Goal: Navigation & Orientation: Find specific page/section

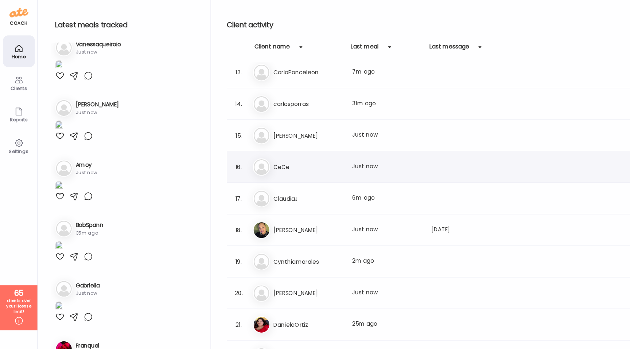
scroll to position [364, 0]
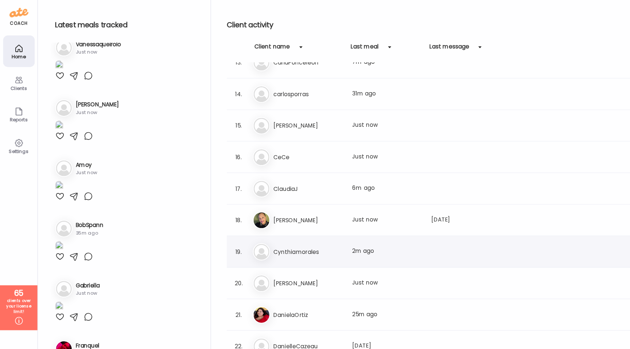
click at [280, 233] on h3 "Cynthiamorales" at bounding box center [285, 233] width 64 height 9
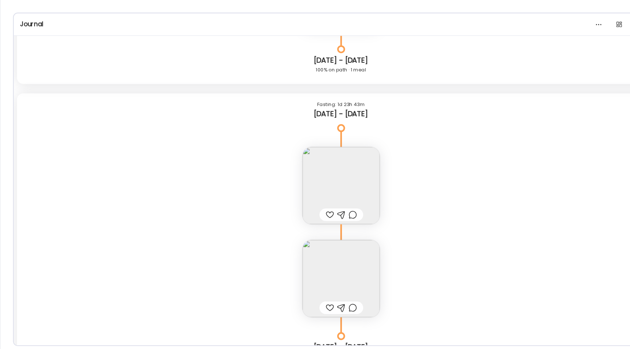
scroll to position [9784, 0]
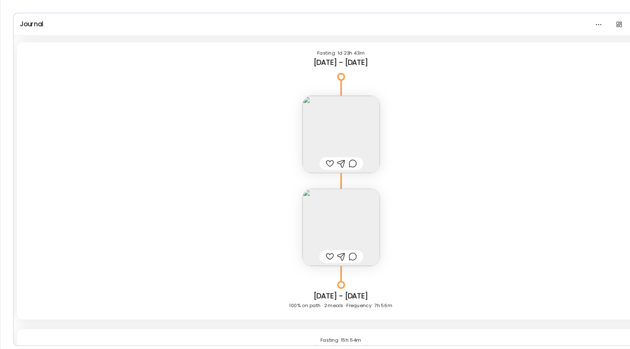
click at [326, 151] on img at bounding box center [315, 150] width 71 height 71
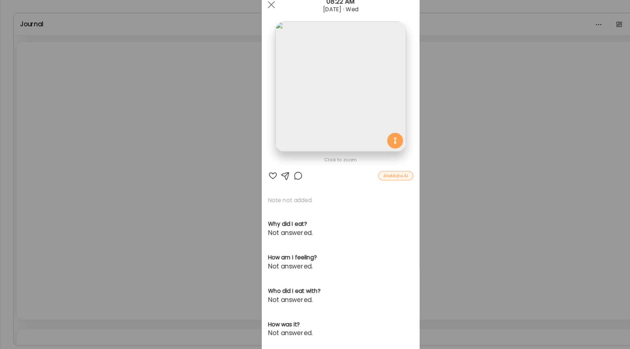
click at [220, 136] on div "Ate Coach Dashboard Wahoo! It’s official Take a moment to set up your Coach Pro…" at bounding box center [315, 174] width 630 height 349
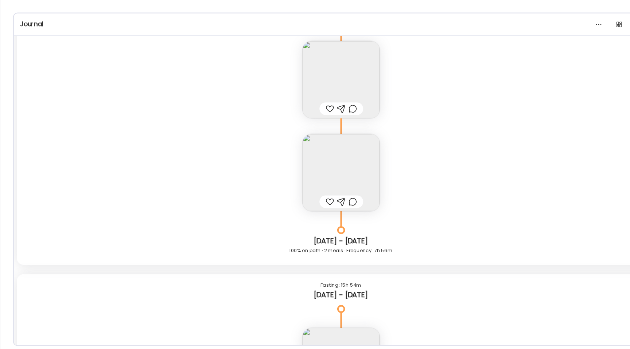
scroll to position [9843, 0]
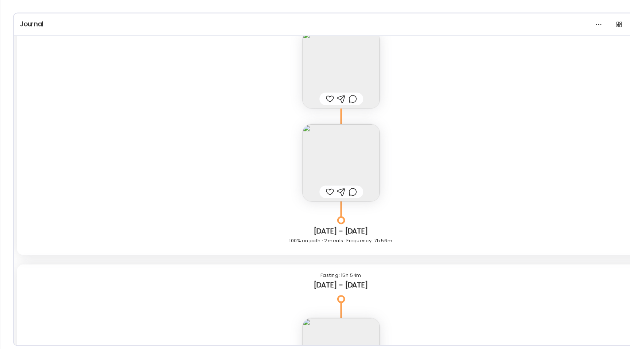
click at [307, 93] on img at bounding box center [315, 90] width 71 height 71
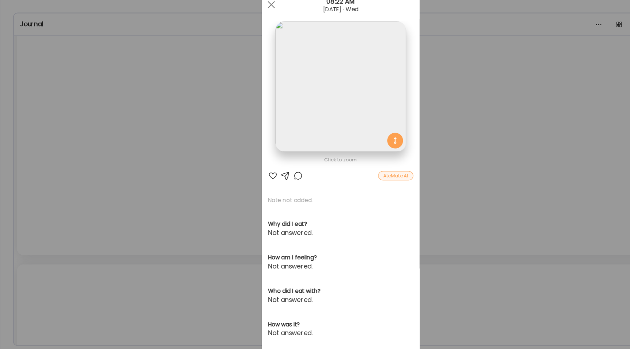
click at [212, 139] on div "Ate Coach Dashboard Wahoo! It’s official Take a moment to set up your Coach Pro…" at bounding box center [315, 174] width 630 height 349
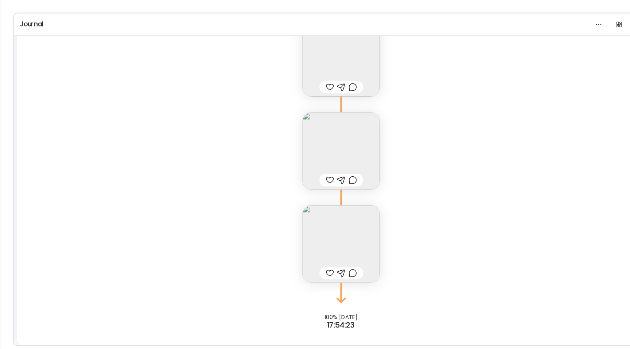
scroll to position [10475, 0]
click at [316, 143] on img at bounding box center [315, 162] width 71 height 71
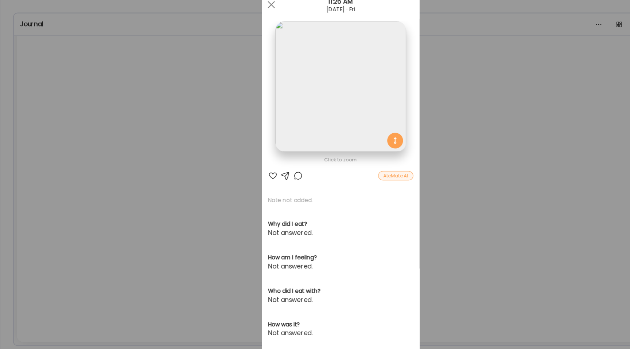
click at [209, 123] on div "Ate Coach Dashboard Wahoo! It’s official Take a moment to set up your Coach Pro…" at bounding box center [315, 174] width 630 height 349
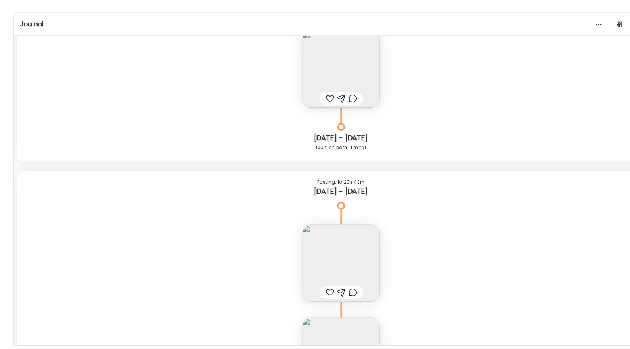
scroll to position [9621, 0]
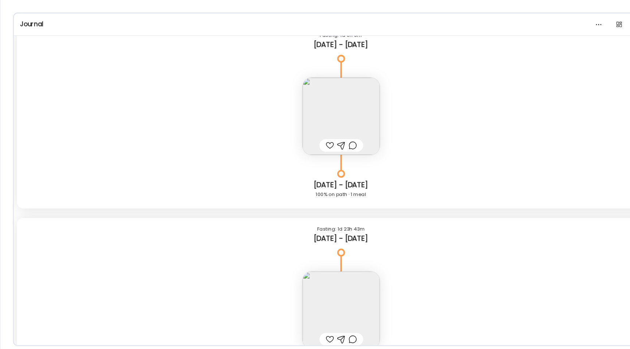
click at [330, 142] on img at bounding box center [315, 133] width 71 height 71
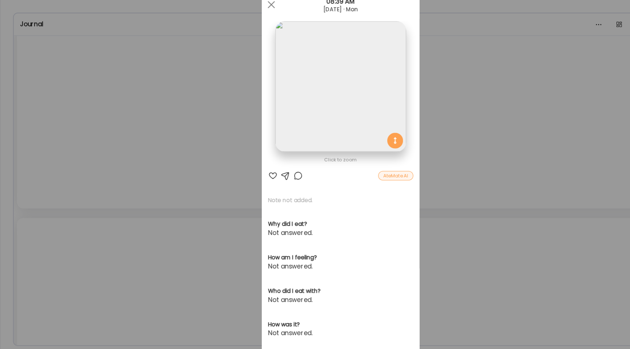
click at [150, 109] on div "Ate Coach Dashboard Wahoo! It’s official Take a moment to set up your Coach Pro…" at bounding box center [315, 174] width 630 height 349
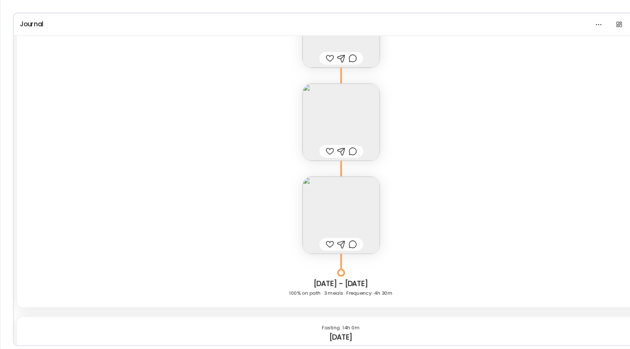
scroll to position [10143, 0]
click at [303, 135] on img at bounding box center [315, 142] width 71 height 71
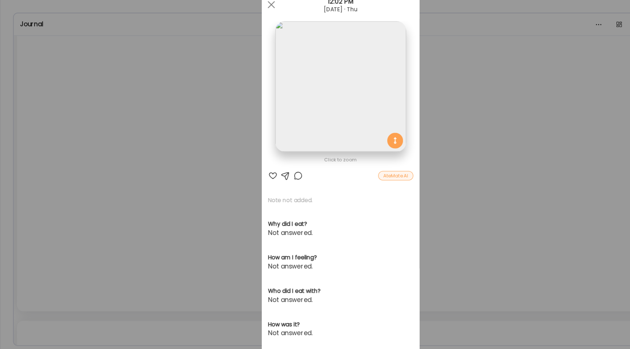
click at [284, 105] on img at bounding box center [315, 106] width 121 height 121
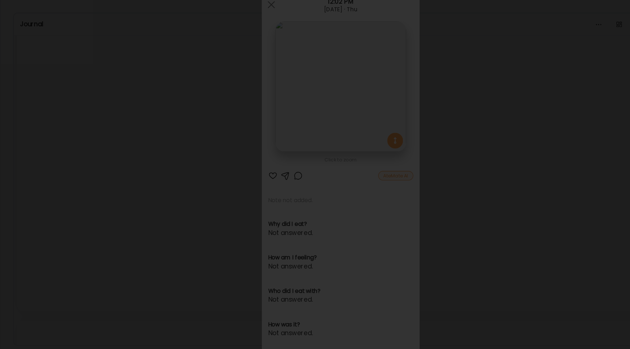
click at [91, 104] on div at bounding box center [315, 175] width 619 height 338
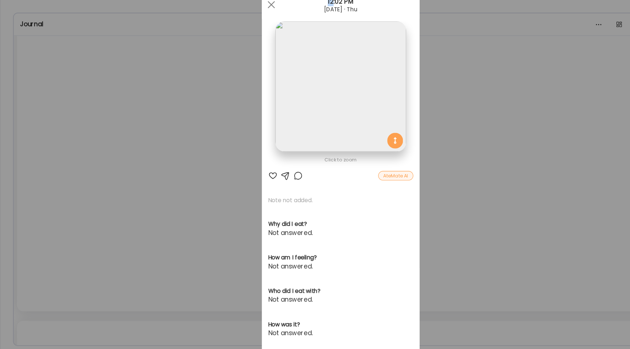
click at [91, 104] on div "Ate Coach Dashboard Wahoo! It’s official Take a moment to set up your Coach Pro…" at bounding box center [315, 174] width 630 height 349
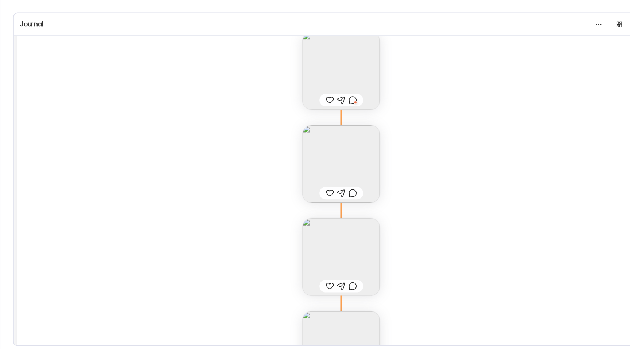
scroll to position [8771, 0]
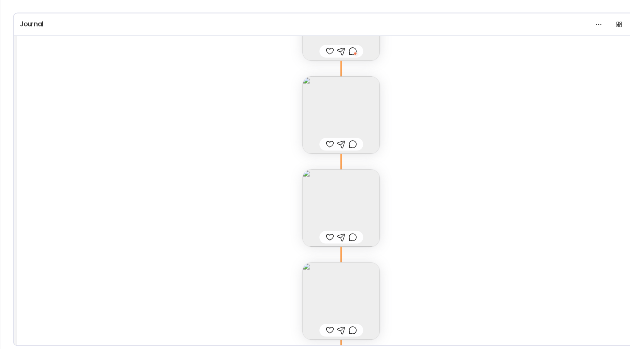
click at [284, 128] on img at bounding box center [315, 132] width 71 height 71
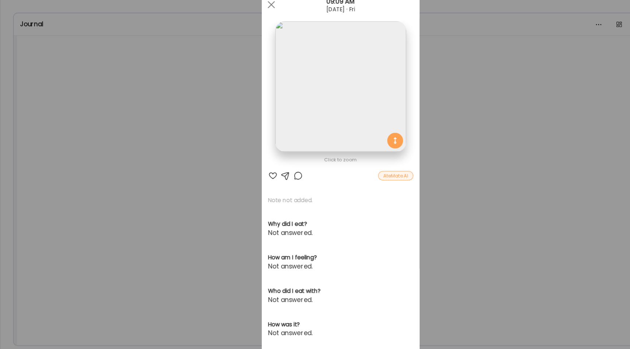
click at [301, 118] on img at bounding box center [315, 106] width 121 height 121
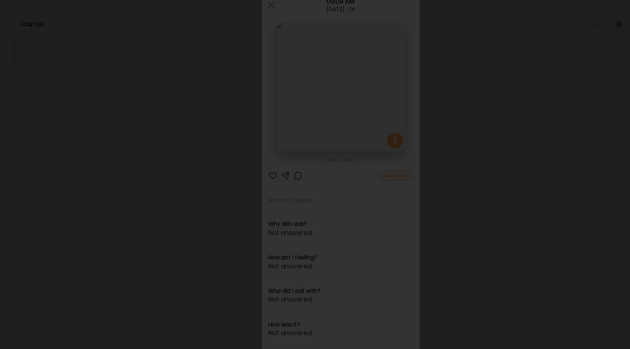
click at [115, 133] on div at bounding box center [315, 175] width 619 height 338
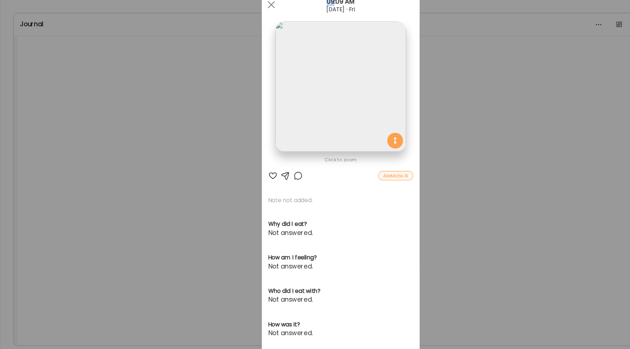
click at [115, 133] on div "Ate Coach Dashboard Wahoo! It’s official Take a moment to set up your Coach Pro…" at bounding box center [315, 174] width 630 height 349
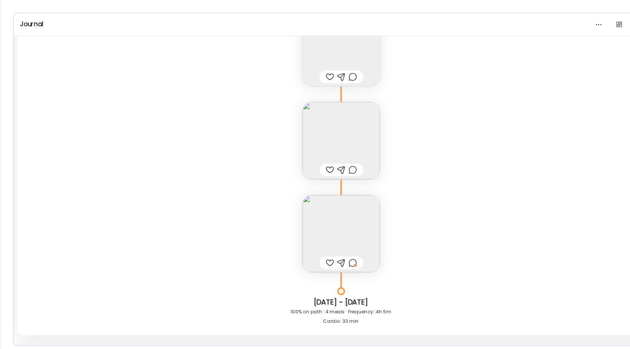
scroll to position [7216, 0]
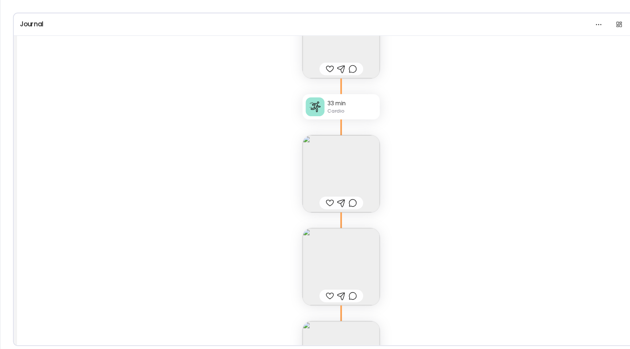
click at [307, 174] on img at bounding box center [315, 186] width 71 height 71
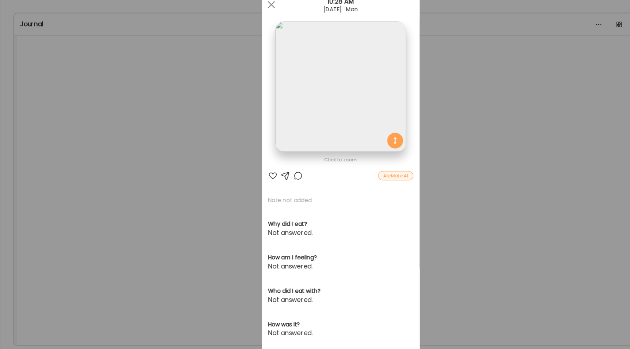
click at [289, 135] on img at bounding box center [315, 106] width 121 height 121
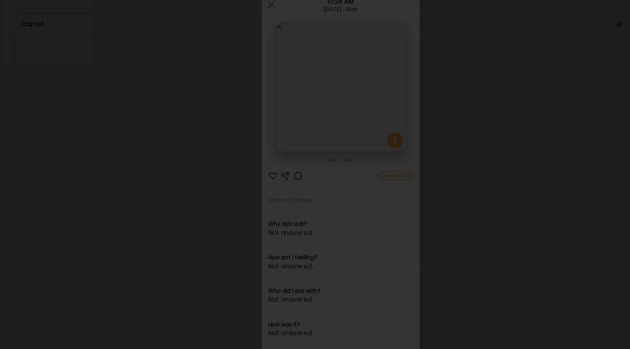
click at [106, 172] on div at bounding box center [315, 175] width 619 height 338
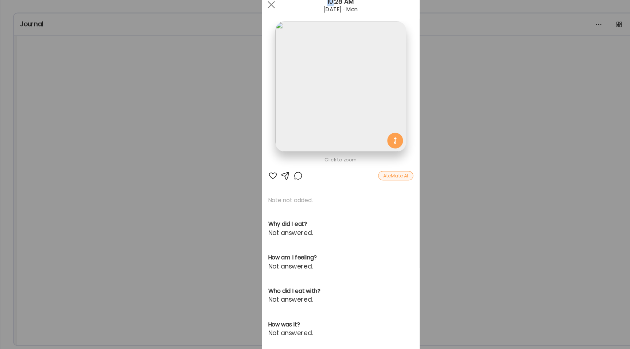
click at [106, 172] on div "Ate Coach Dashboard Wahoo! It’s official Take a moment to set up your Coach Pro…" at bounding box center [315, 174] width 630 height 349
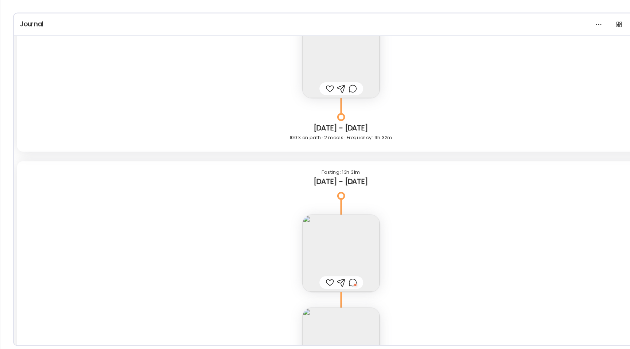
scroll to position [8534, 0]
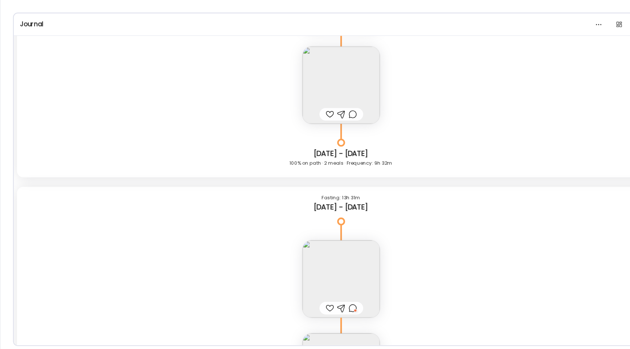
click at [314, 272] on img at bounding box center [315, 284] width 71 height 71
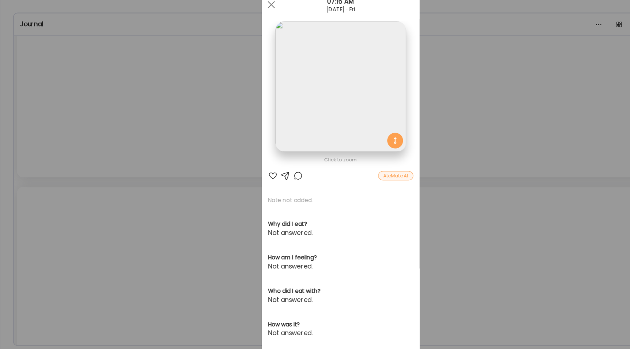
click at [274, 148] on img at bounding box center [315, 106] width 121 height 121
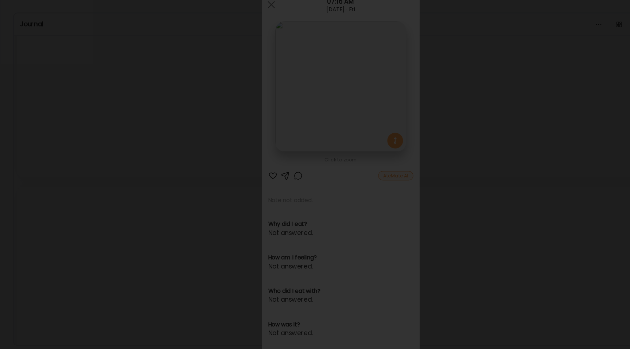
click at [122, 144] on div at bounding box center [315, 175] width 619 height 338
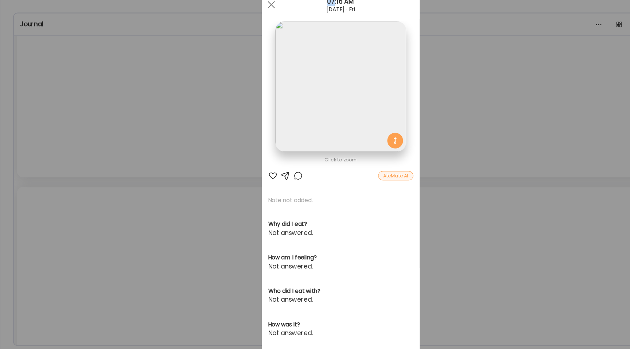
click at [122, 144] on div "Ate Coach Dashboard Wahoo! It’s official Take a moment to set up your Coach Pro…" at bounding box center [315, 174] width 630 height 349
